Goal: Task Accomplishment & Management: Use online tool/utility

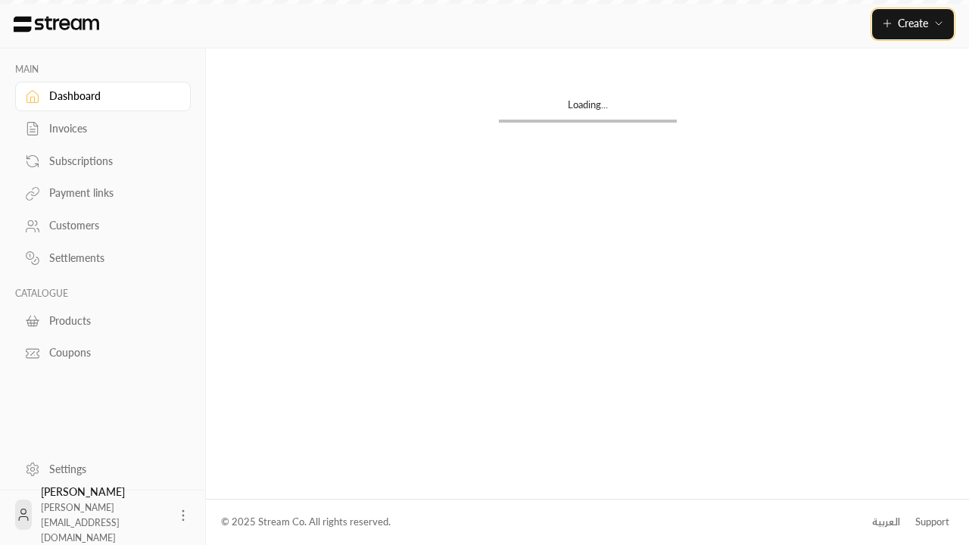
click at [912, 23] on span "Create" at bounding box center [913, 23] width 30 height 13
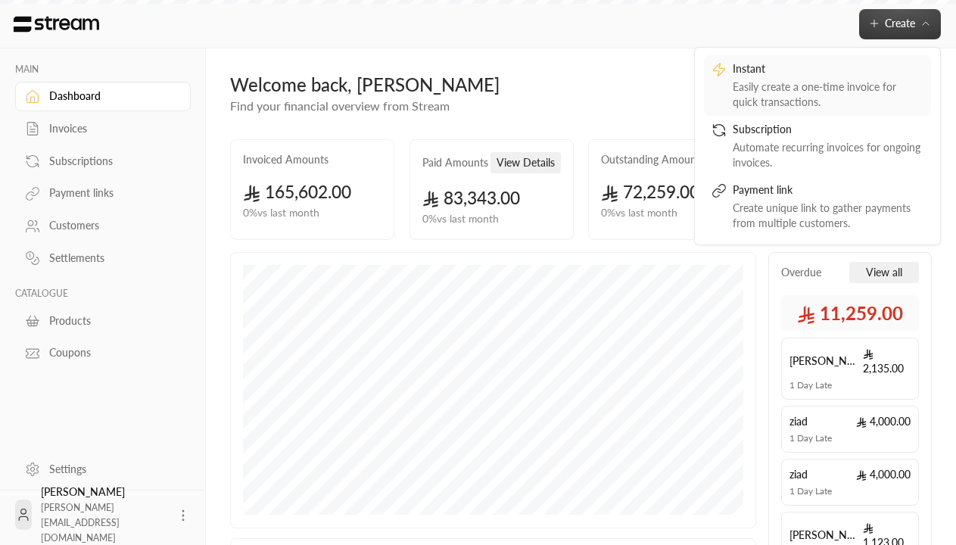
click at [817, 85] on div "Easily create a one-time invoice for quick transactions." at bounding box center [828, 94] width 191 height 30
